Goal: Information Seeking & Learning: Check status

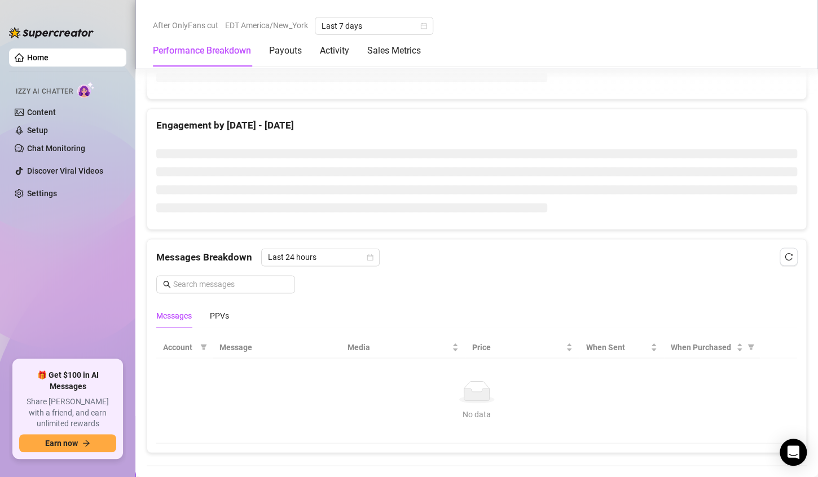
click at [360, 239] on div "Messages Breakdown Last 24 hours Messages PPVs" at bounding box center [476, 283] width 659 height 89
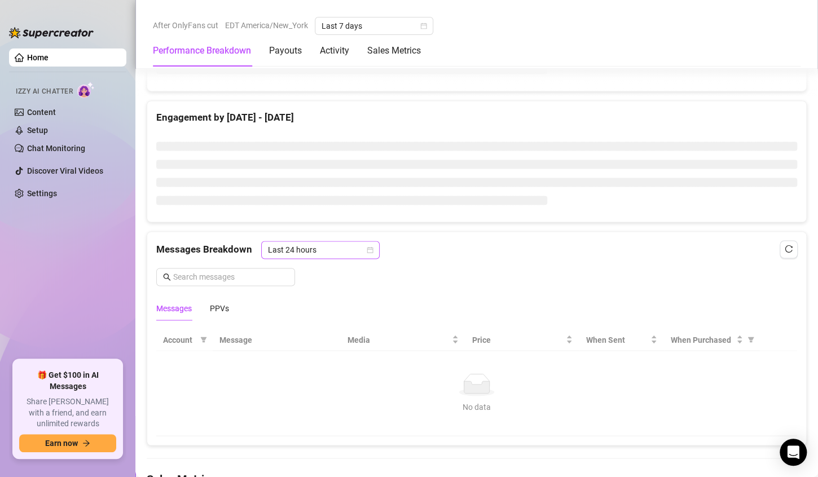
click at [365, 241] on span "Last 24 hours" at bounding box center [320, 249] width 105 height 17
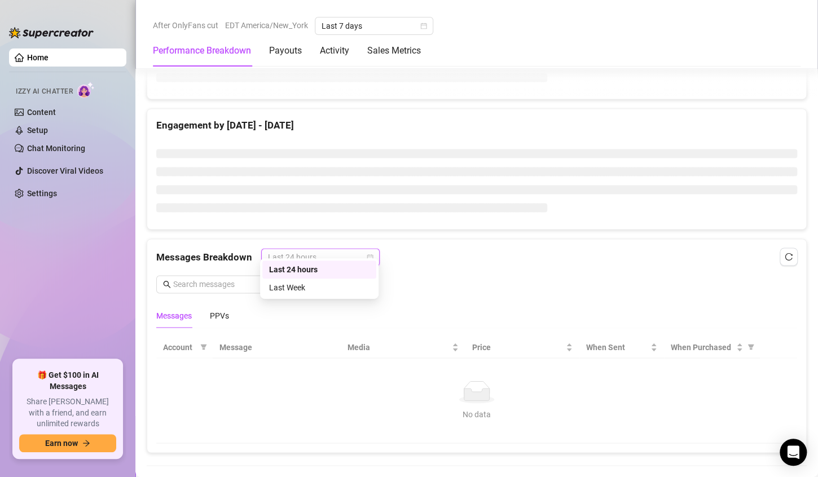
scroll to position [738, 0]
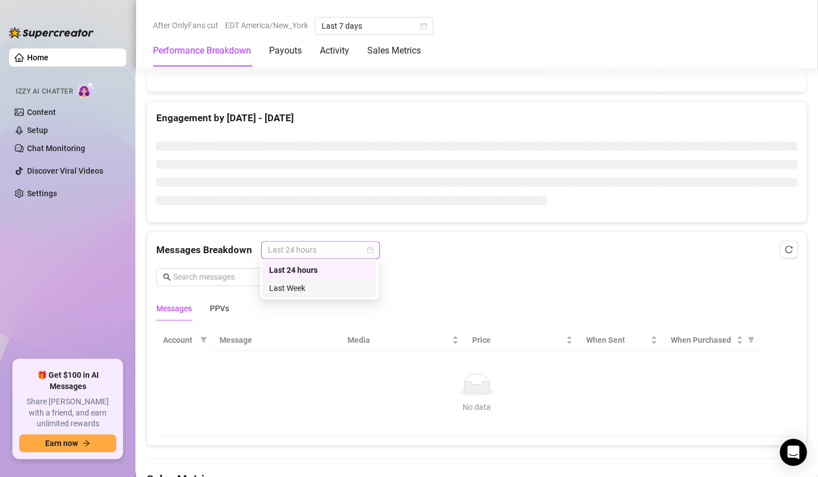
click at [333, 286] on div "Last Week" at bounding box center [319, 288] width 100 height 12
click at [225, 268] on span at bounding box center [225, 277] width 139 height 18
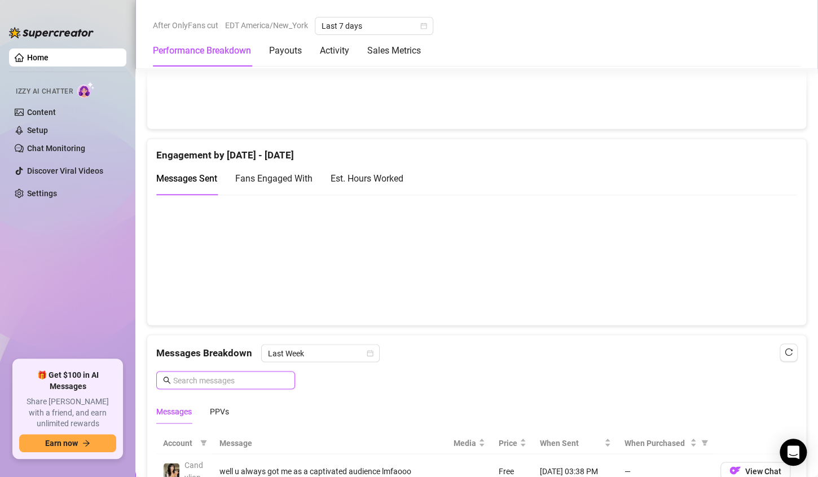
click at [208, 381] on input "text" at bounding box center [230, 380] width 115 height 12
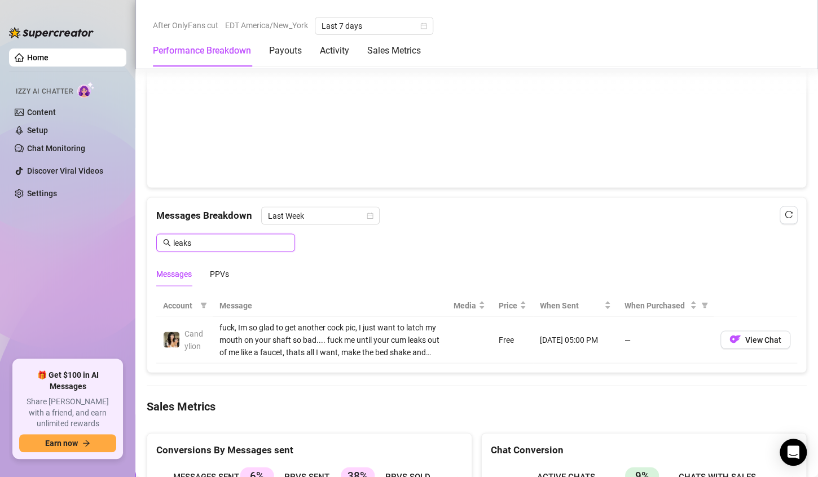
scroll to position [875, 0]
click at [335, 215] on span "Last Week" at bounding box center [320, 215] width 105 height 17
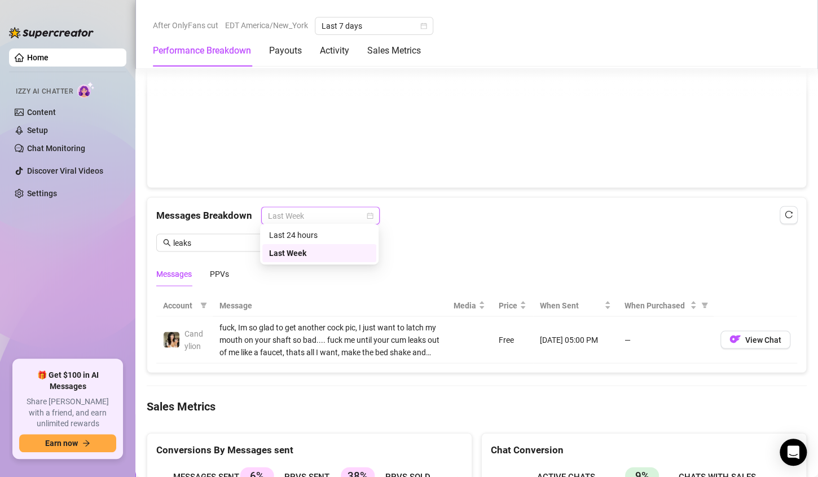
click at [345, 253] on div "Last Week" at bounding box center [319, 253] width 100 height 12
click at [304, 206] on div "Last Week" at bounding box center [320, 215] width 118 height 18
click at [320, 231] on div "Last 24 hours" at bounding box center [319, 235] width 114 height 18
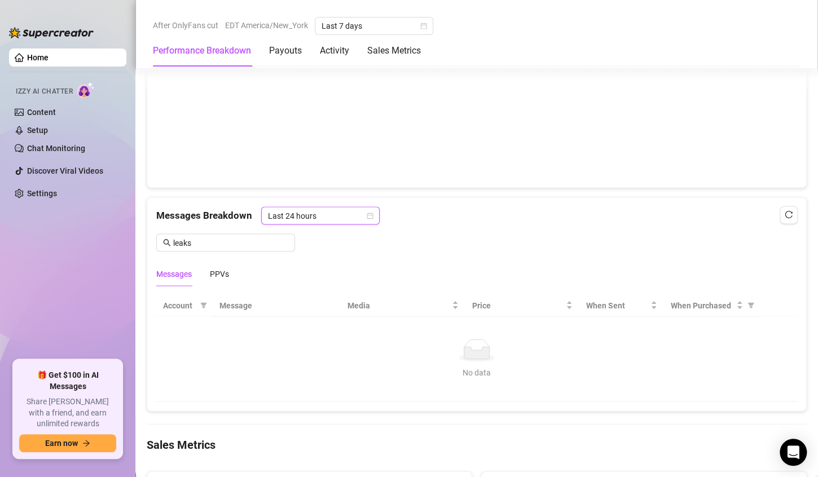
drag, startPoint x: 332, startPoint y: 210, endPoint x: 325, endPoint y: 230, distance: 21.2
click at [331, 210] on span "Last 24 hours" at bounding box center [320, 215] width 105 height 17
click at [322, 259] on div "Last Week" at bounding box center [319, 253] width 114 height 18
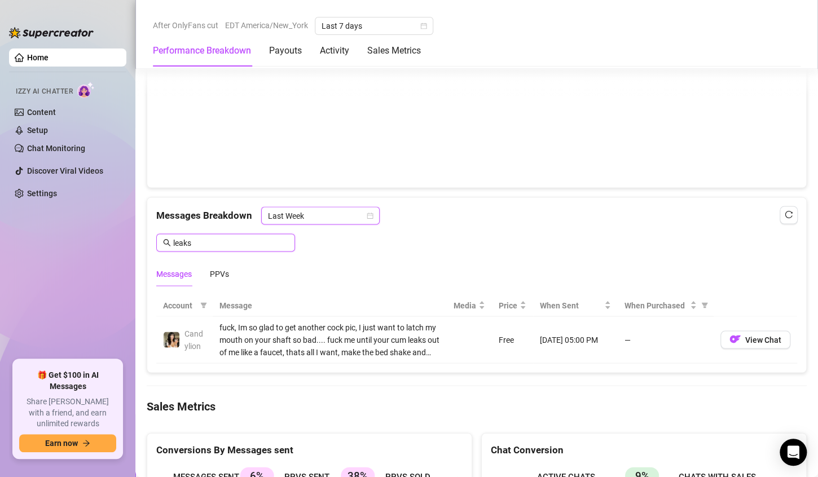
click at [236, 236] on input "leaks" at bounding box center [230, 242] width 115 height 12
type input "u"
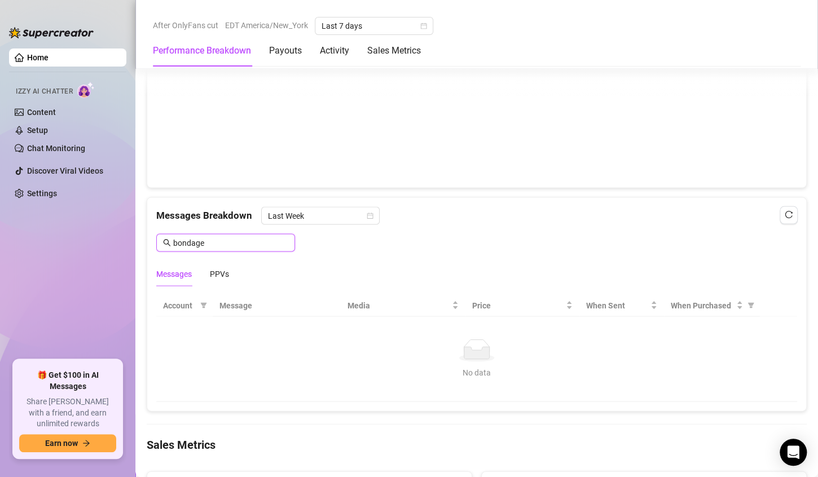
type input "bondage"
click at [322, 219] on span "Last Week" at bounding box center [320, 215] width 105 height 17
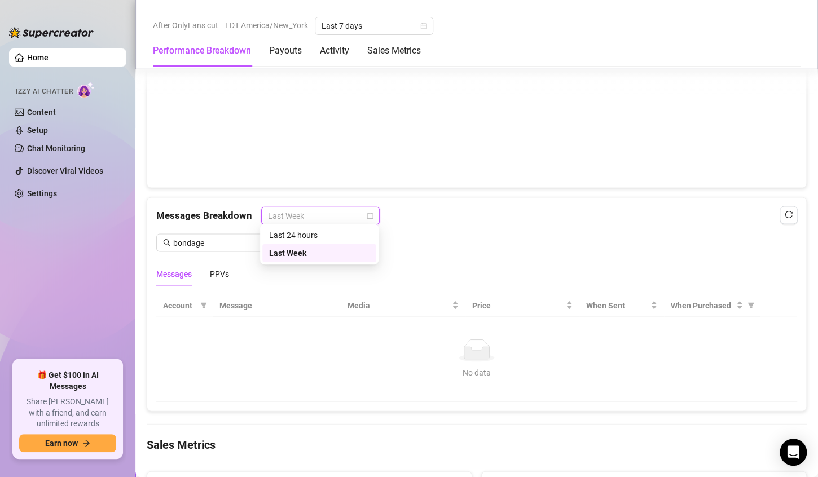
click at [334, 237] on div "Last 24 hours" at bounding box center [319, 235] width 100 height 12
click at [328, 217] on span "Last 24 hours" at bounding box center [320, 215] width 105 height 17
click at [337, 251] on div "Last Week" at bounding box center [319, 253] width 100 height 12
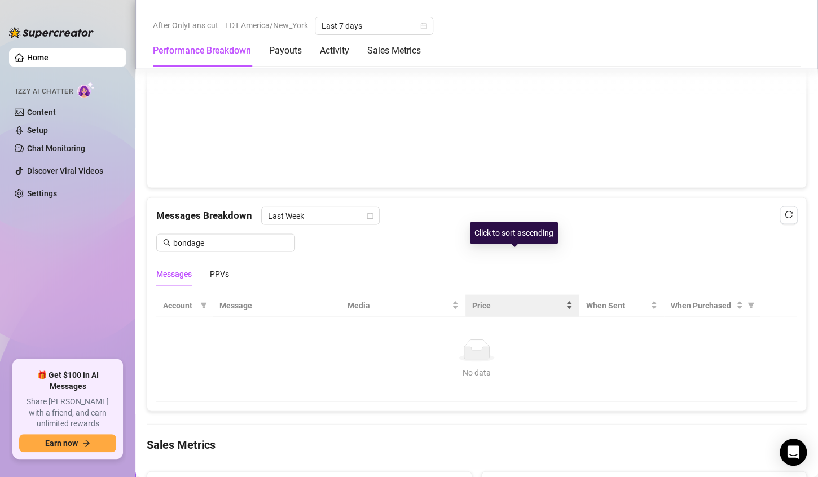
scroll to position [940, 0]
